Goal: Task Accomplishment & Management: Use online tool/utility

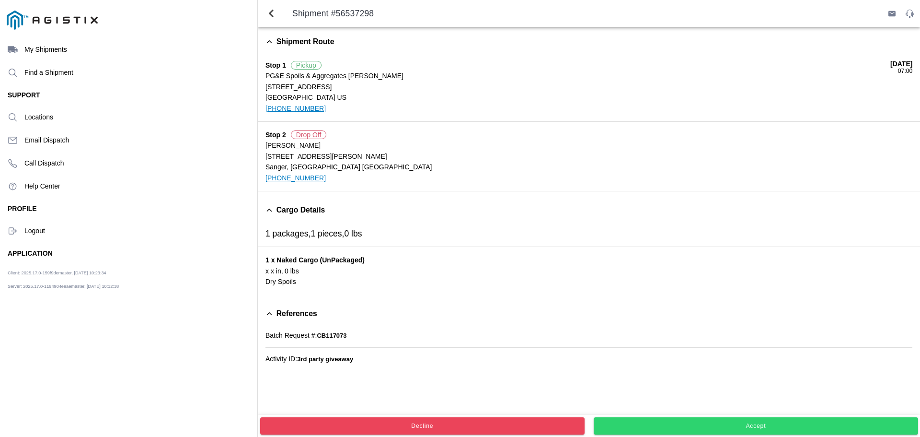
click at [697, 428] on span "Accept" at bounding box center [756, 426] width 312 height 6
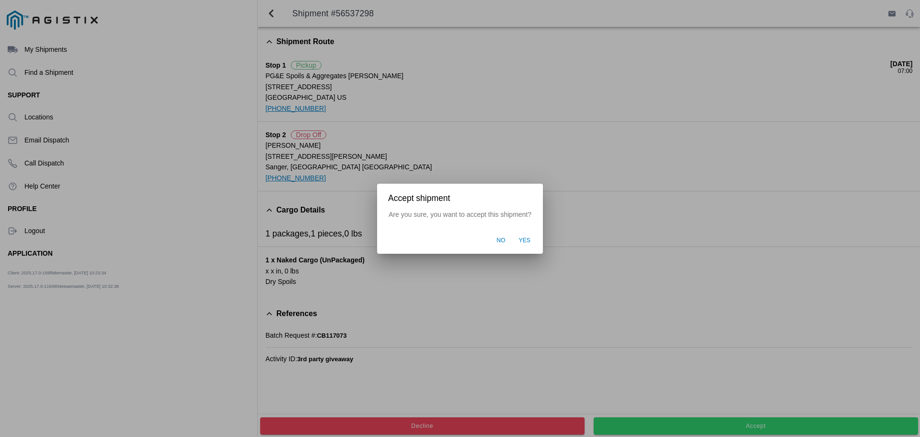
click at [528, 239] on span "Yes" at bounding box center [525, 240] width 12 height 9
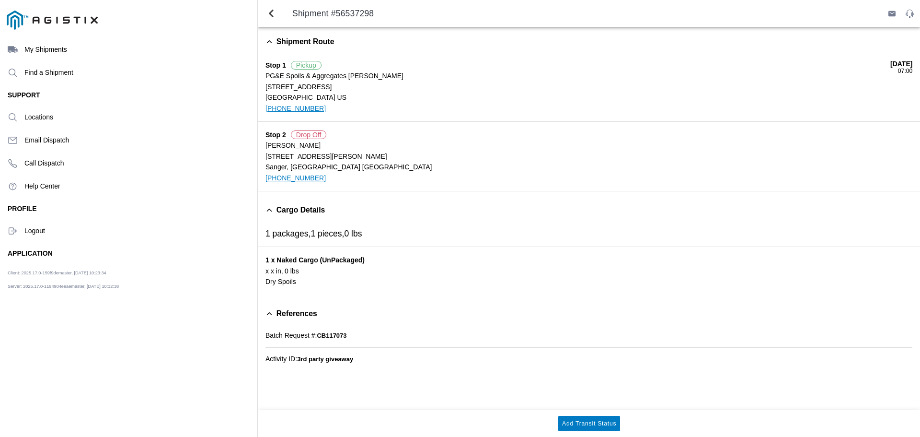
click at [46, 47] on ion-label "My Shipments" at bounding box center [136, 50] width 225 height 8
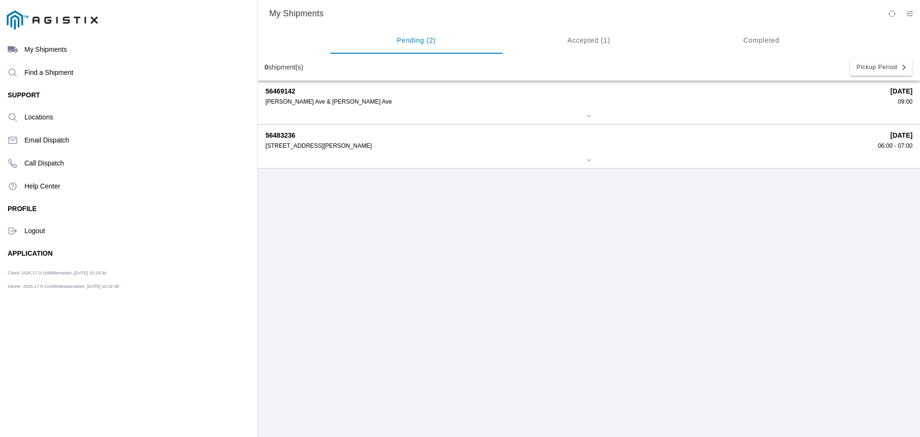
click at [37, 230] on ion-label "Logout" at bounding box center [136, 231] width 225 height 8
